Goal: Check status

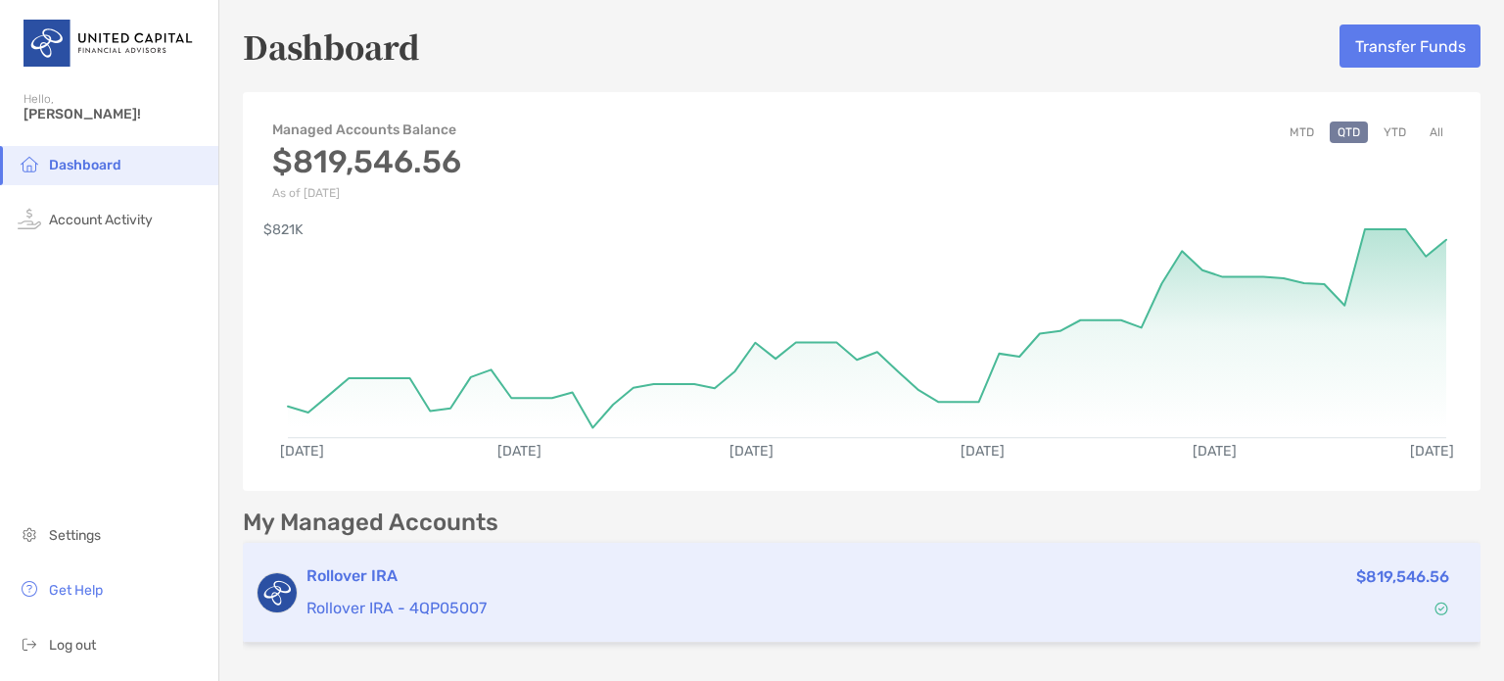
click at [619, 618] on p "Rollover IRA - 4QP05007" at bounding box center [693, 607] width 775 height 24
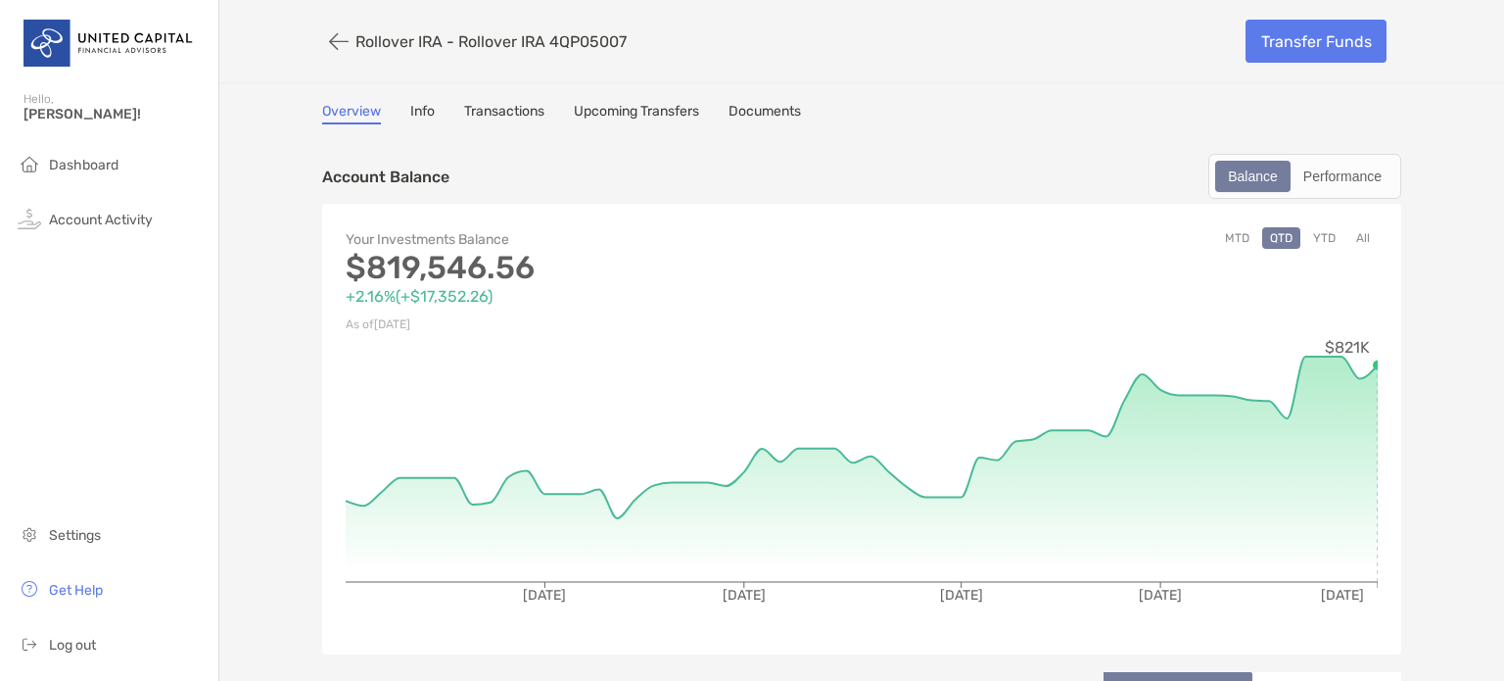
click at [1317, 232] on button "YTD" at bounding box center [1324, 238] width 38 height 22
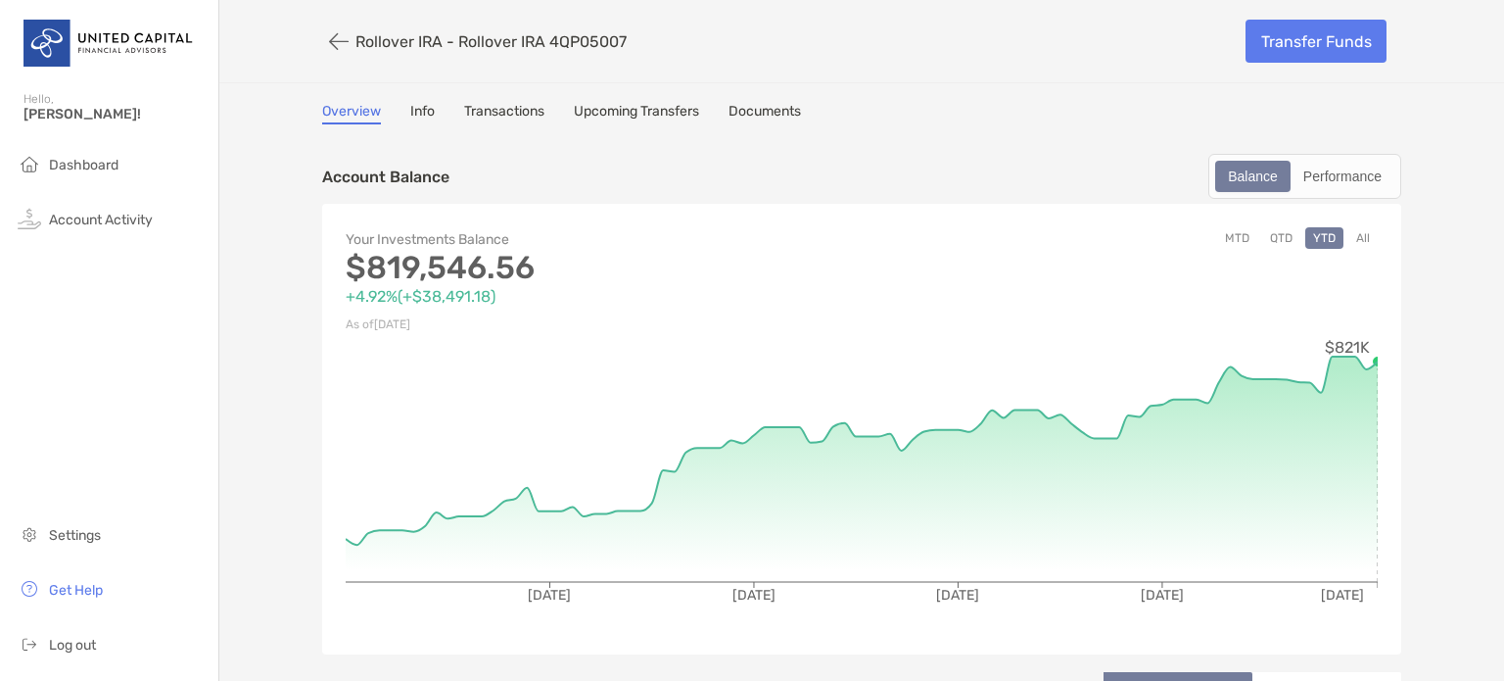
click at [1228, 230] on button "MTD" at bounding box center [1237, 238] width 40 height 22
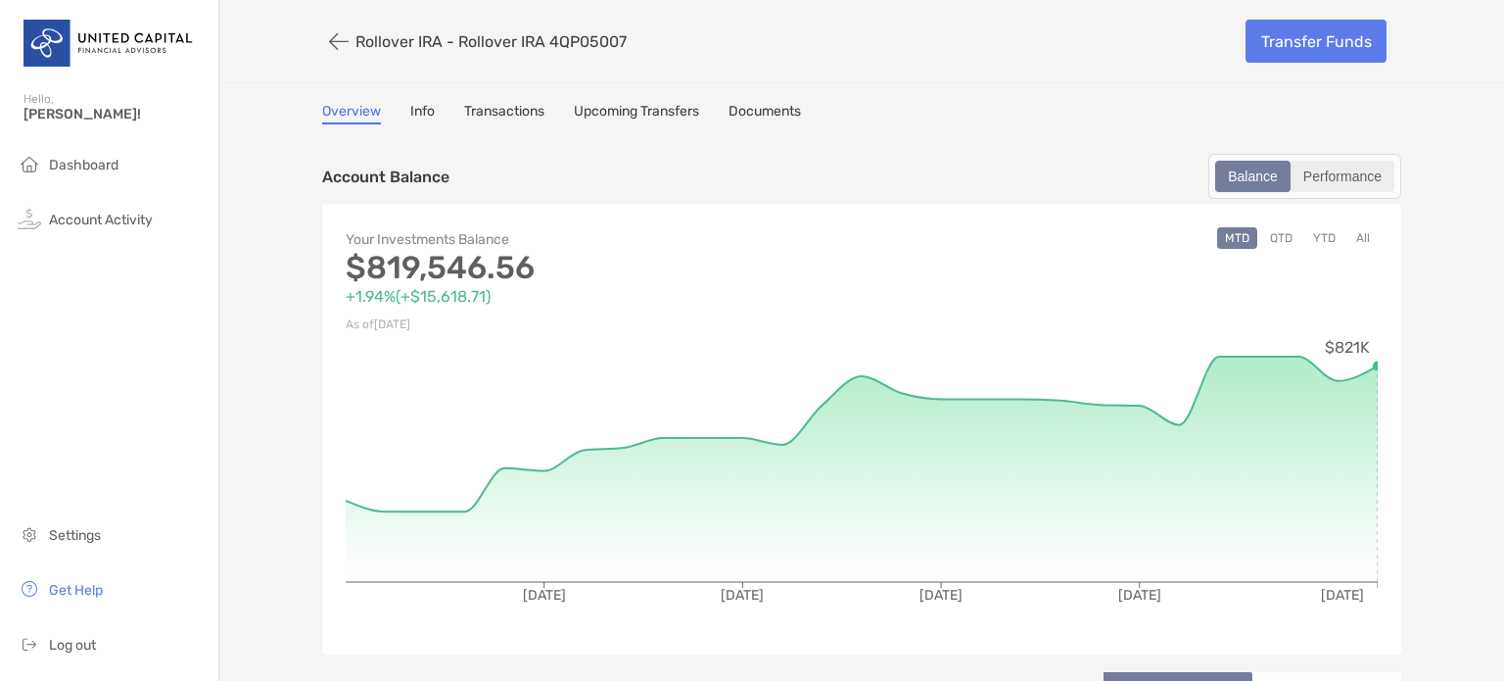
click at [1333, 171] on div "Performance" at bounding box center [1343, 176] width 100 height 27
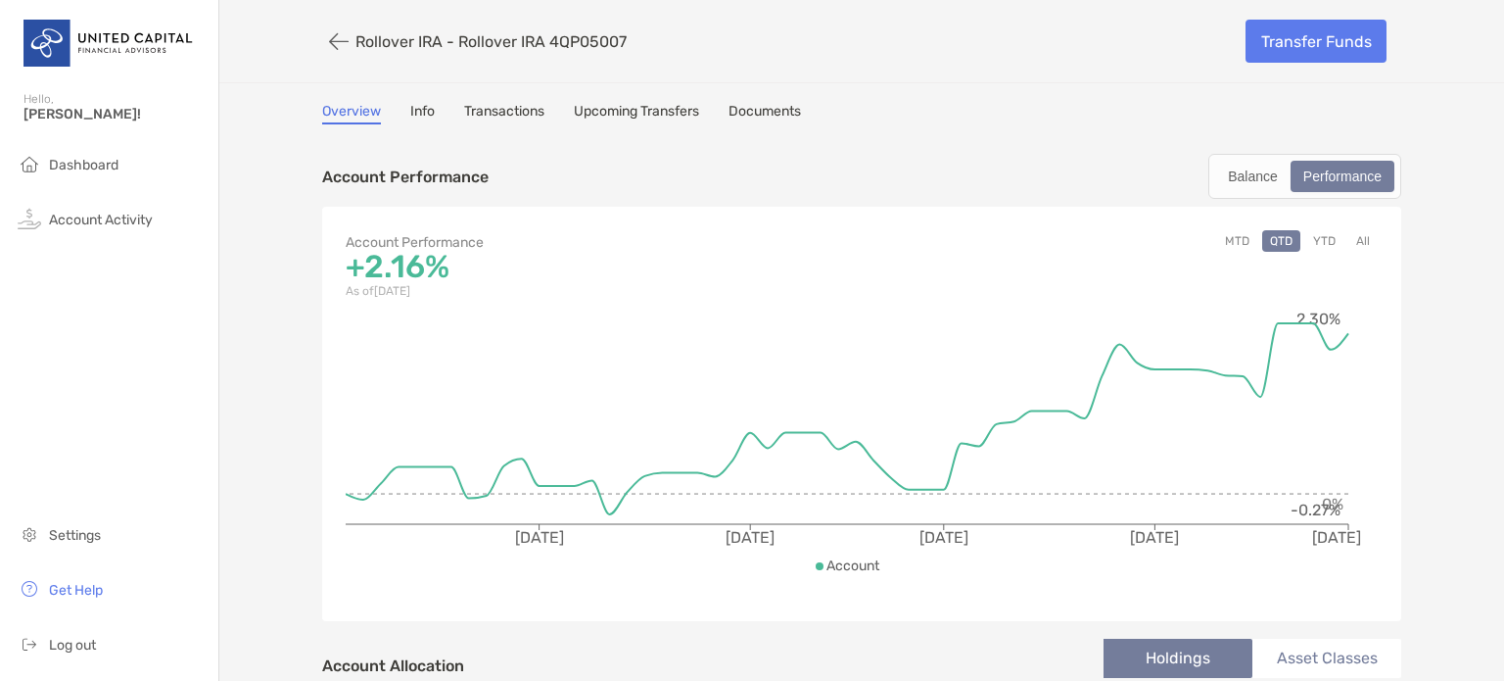
click at [1319, 238] on button "YTD" at bounding box center [1324, 241] width 38 height 22
